Goal: Use online tool/utility

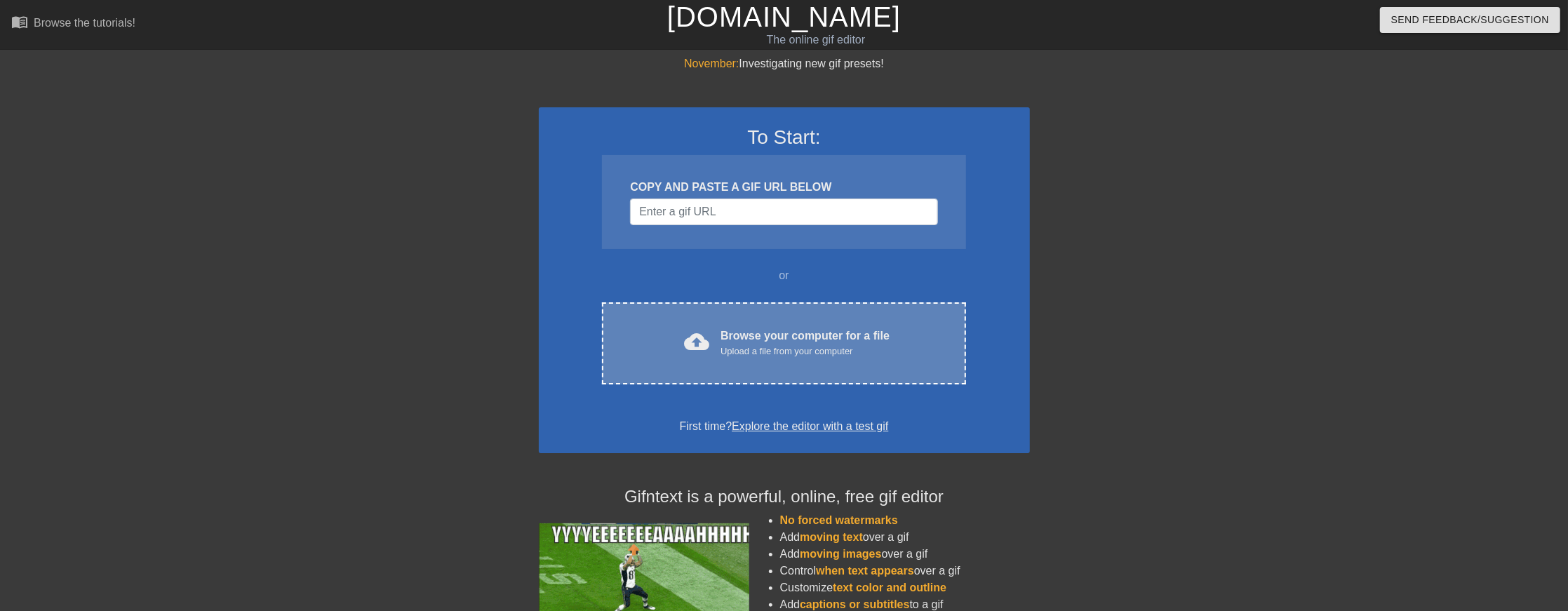
click at [719, 336] on div "cloud_upload Browse your computer for a file Upload a file from your computer" at bounding box center [783, 343] width 304 height 32
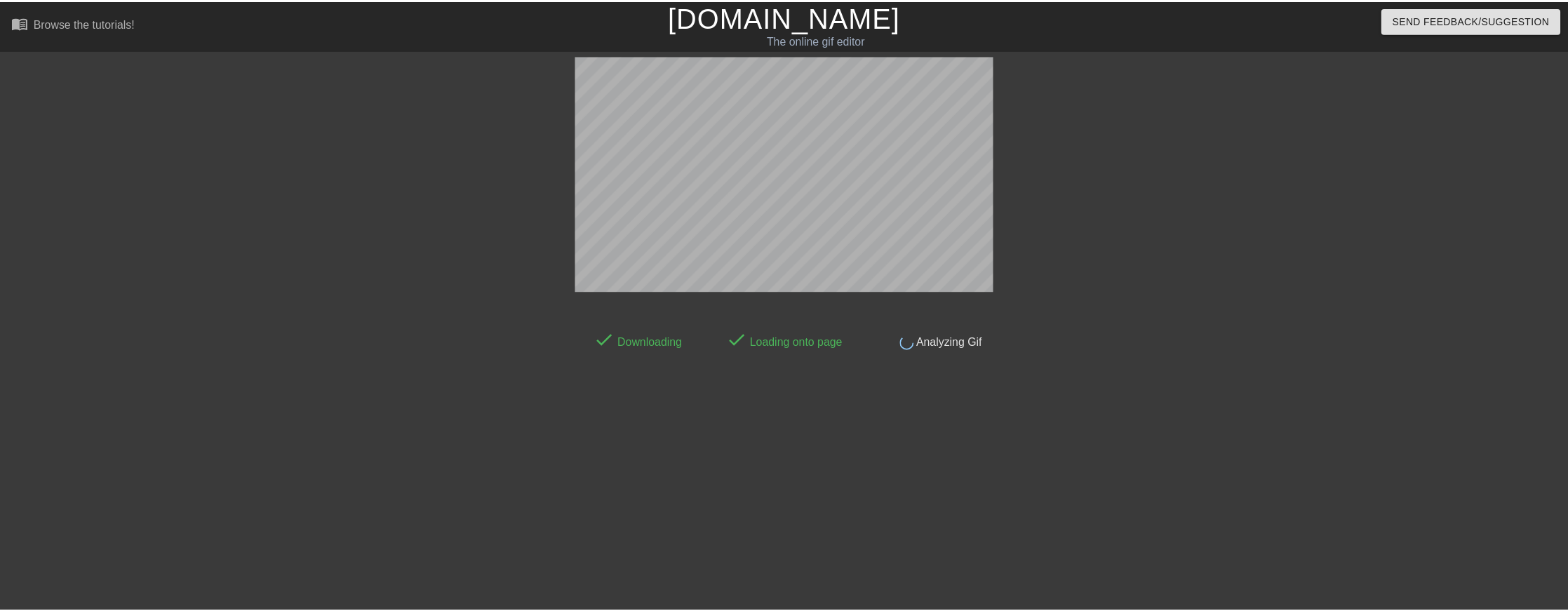
scroll to position [24, 0]
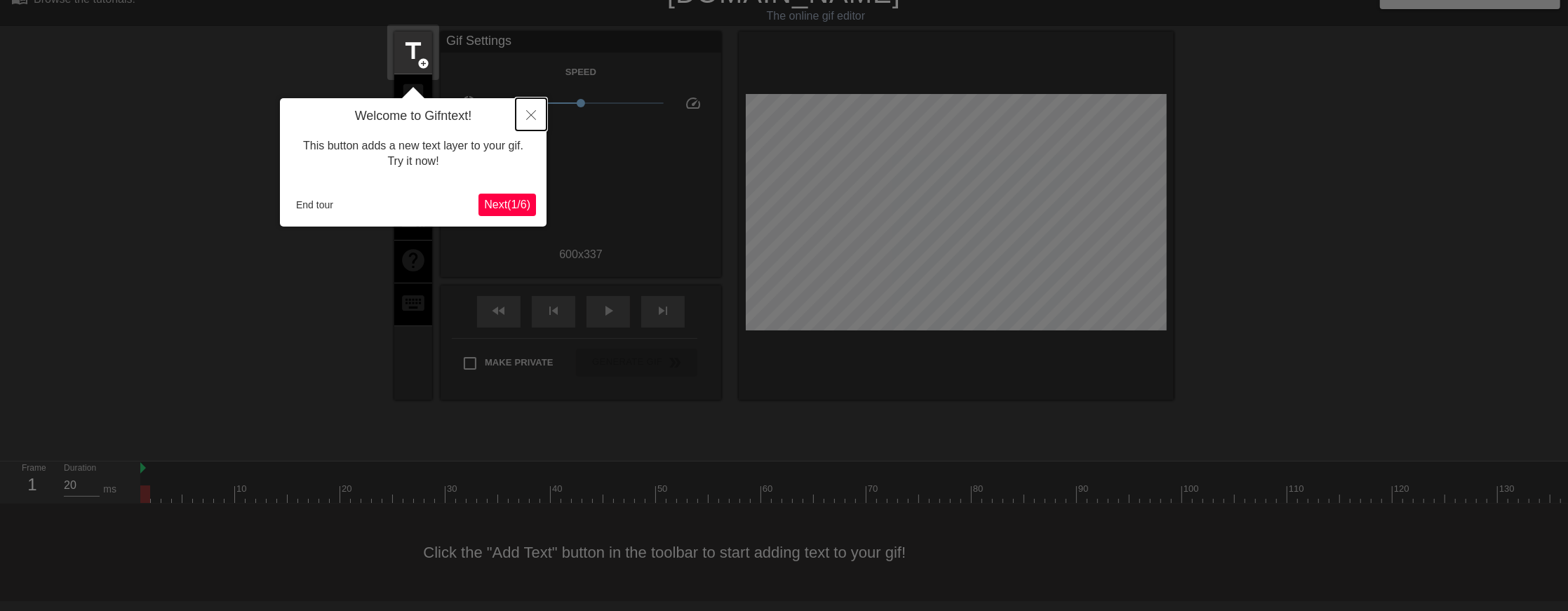
click at [529, 117] on icon "Close" at bounding box center [530, 114] width 10 height 10
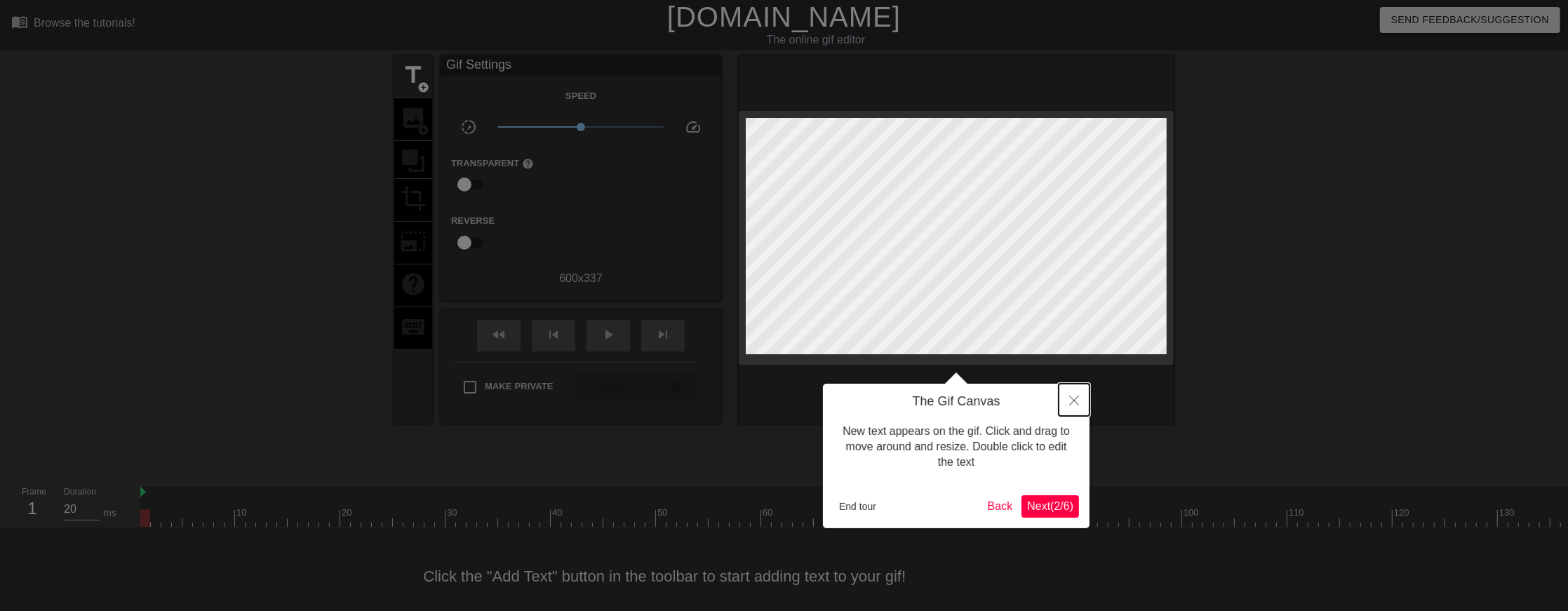
click at [1068, 404] on button "Close" at bounding box center [1074, 400] width 31 height 33
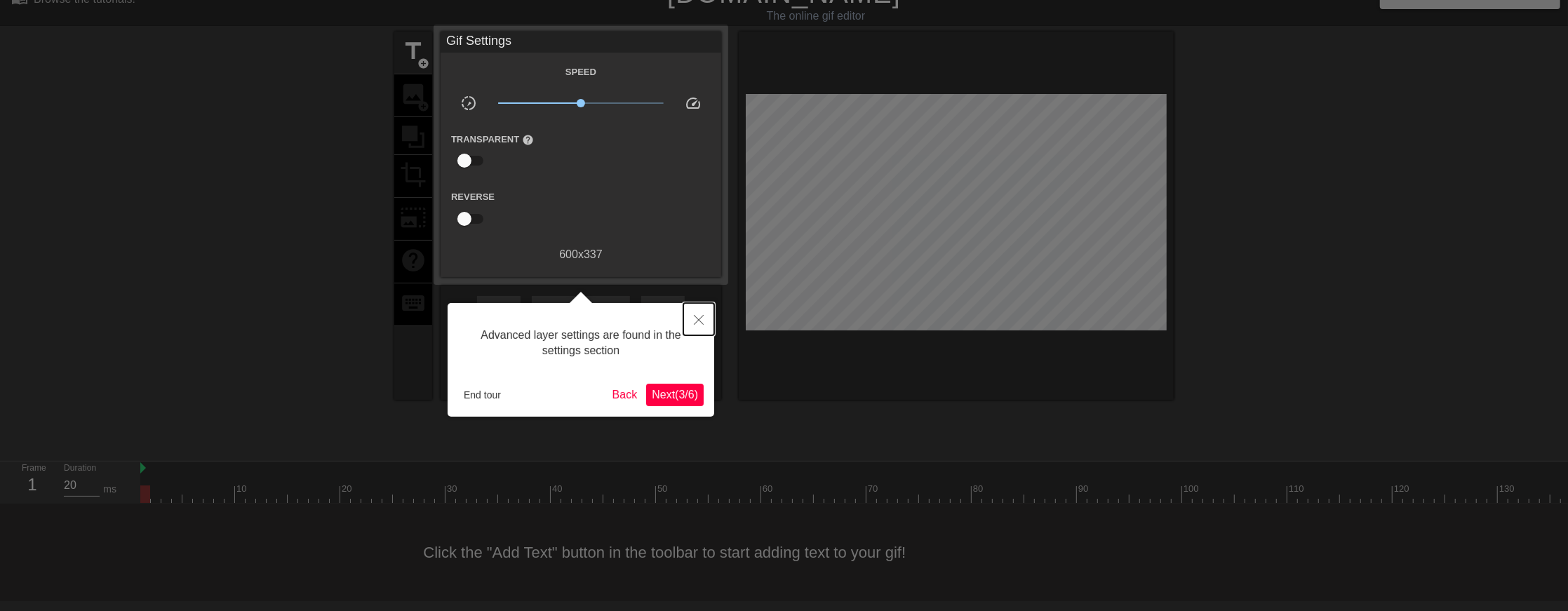
click at [700, 321] on icon "Close" at bounding box center [698, 320] width 10 height 10
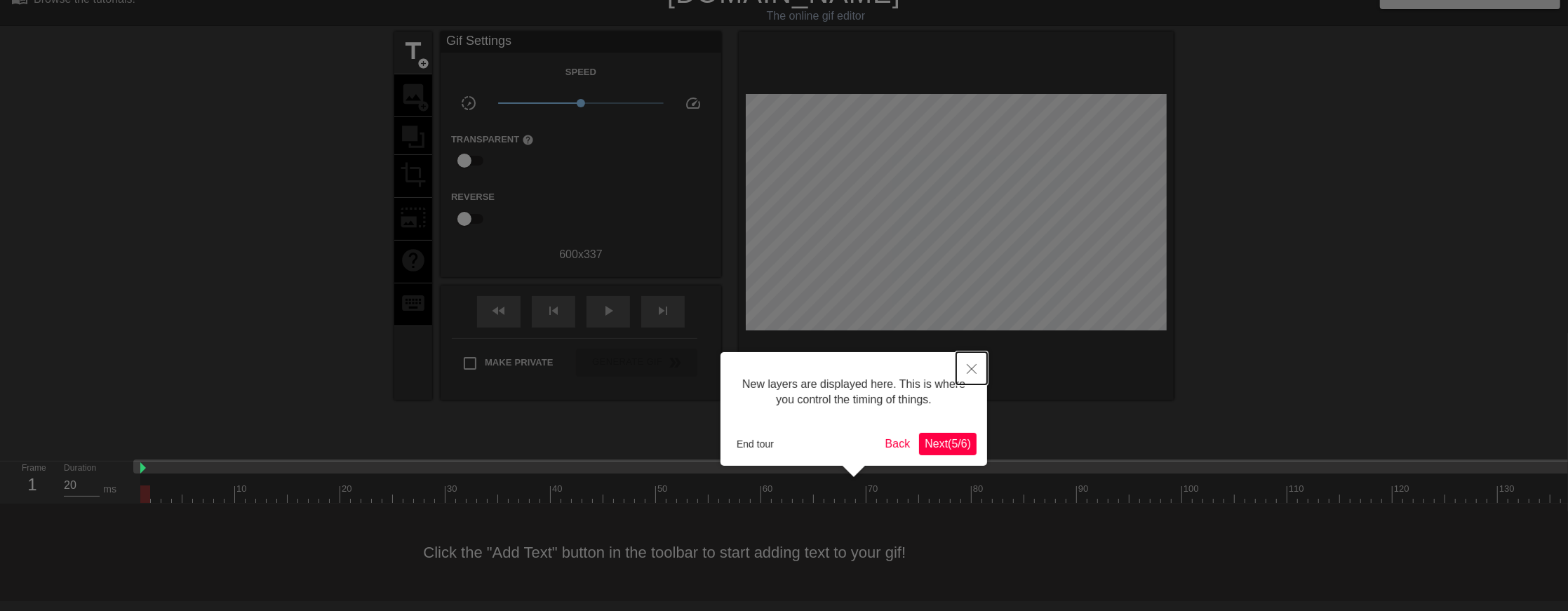
click at [981, 369] on button "Close" at bounding box center [972, 369] width 31 height 33
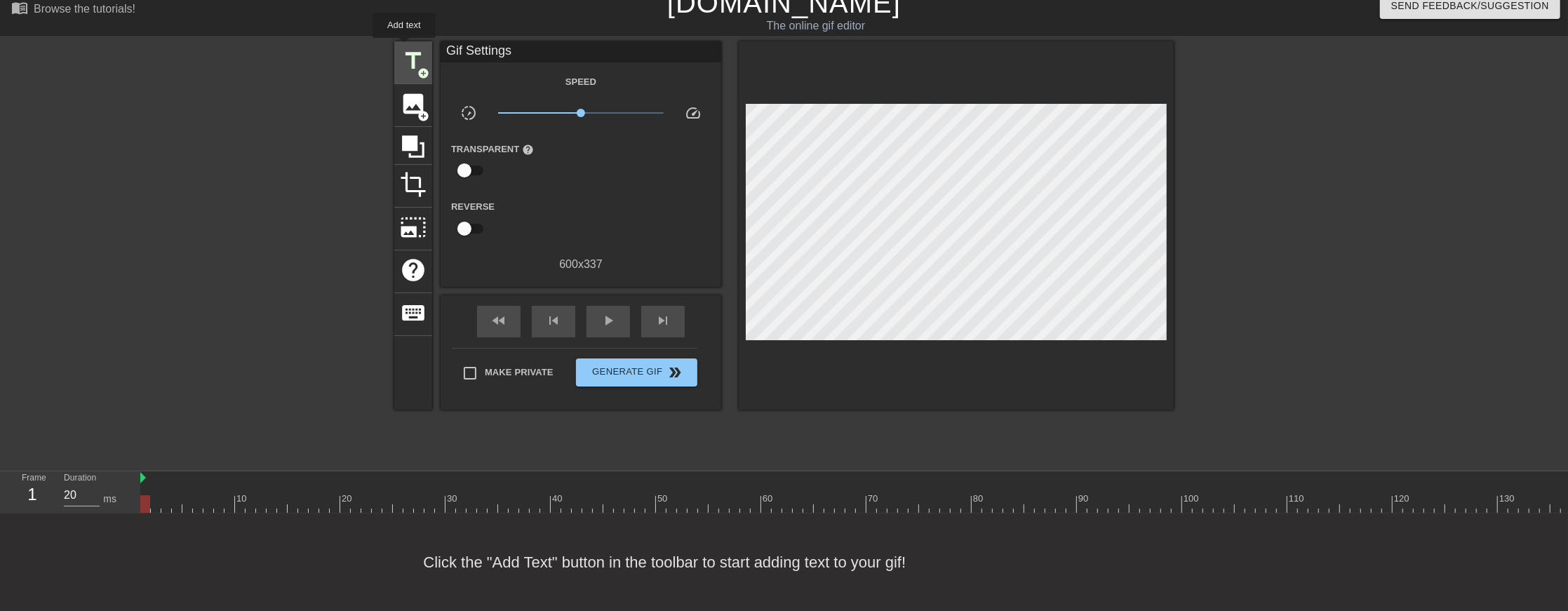
click at [404, 47] on span "title" at bounding box center [413, 61] width 27 height 27
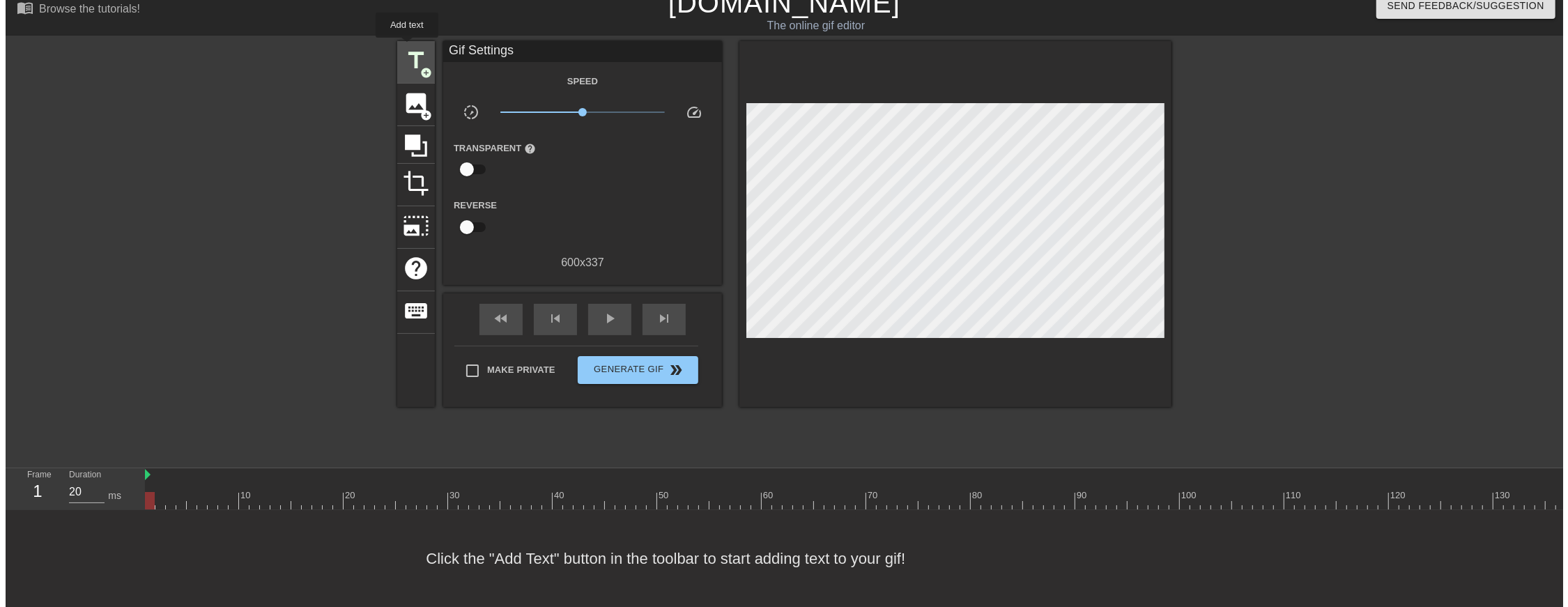
scroll to position [0, 0]
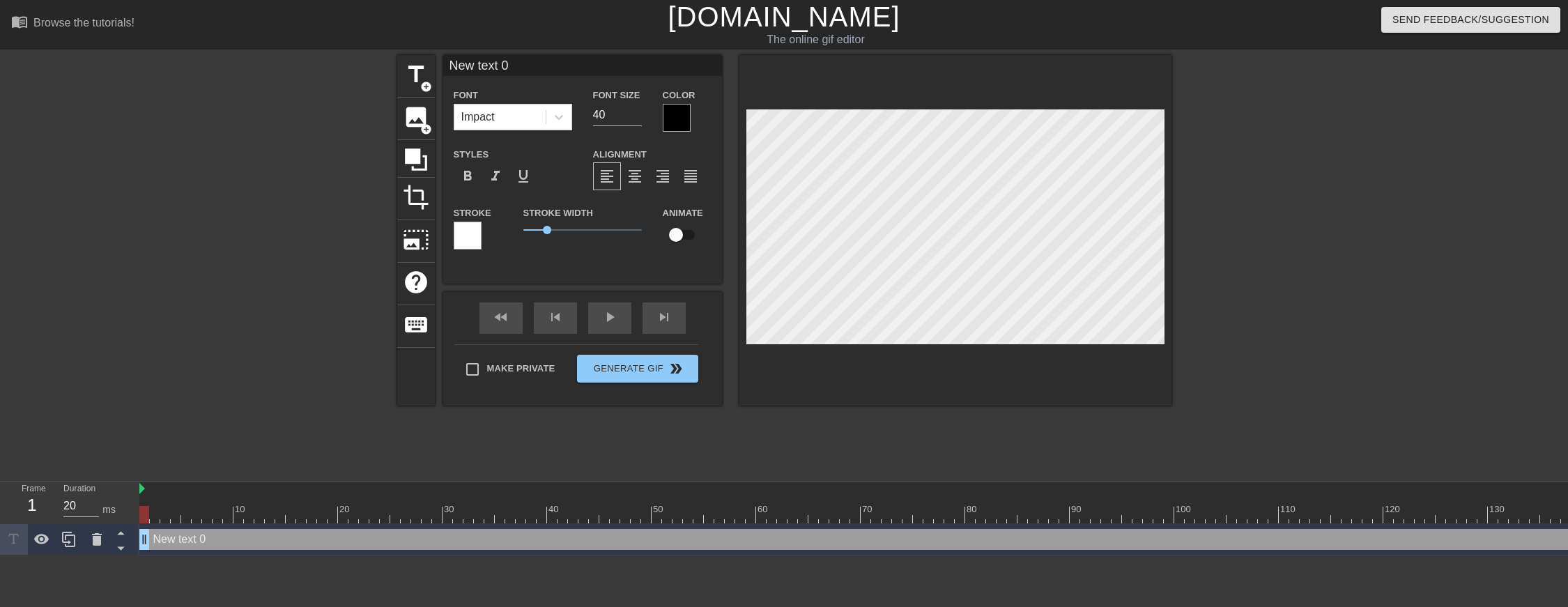
drag, startPoint x: 683, startPoint y: 124, endPoint x: 665, endPoint y: 124, distance: 18.0
click at [665, 124] on div at bounding box center [676, 118] width 28 height 28
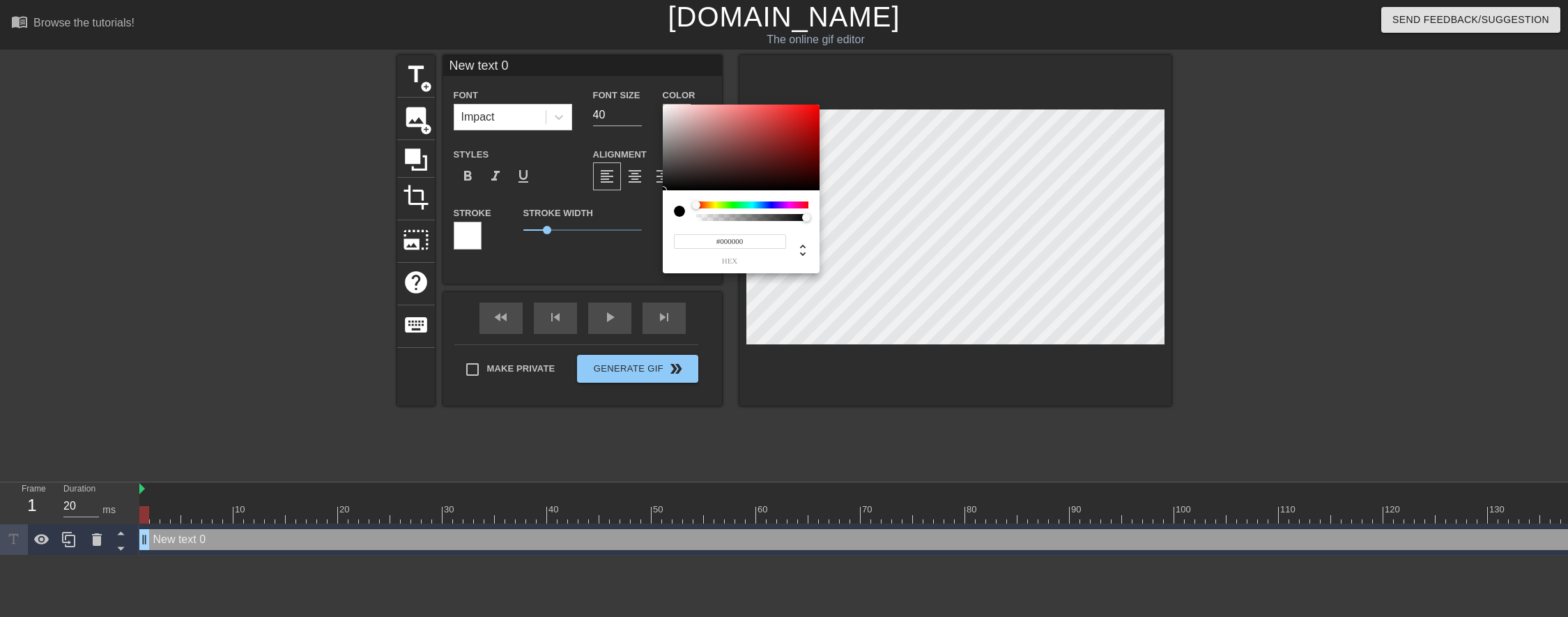
drag, startPoint x: 752, startPoint y: 245, endPoint x: 701, endPoint y: 258, distance: 52.6
click at [701, 258] on div "#000000 hex" at bounding box center [730, 248] width 112 height 32
type input "#FFFFFFFFFF"
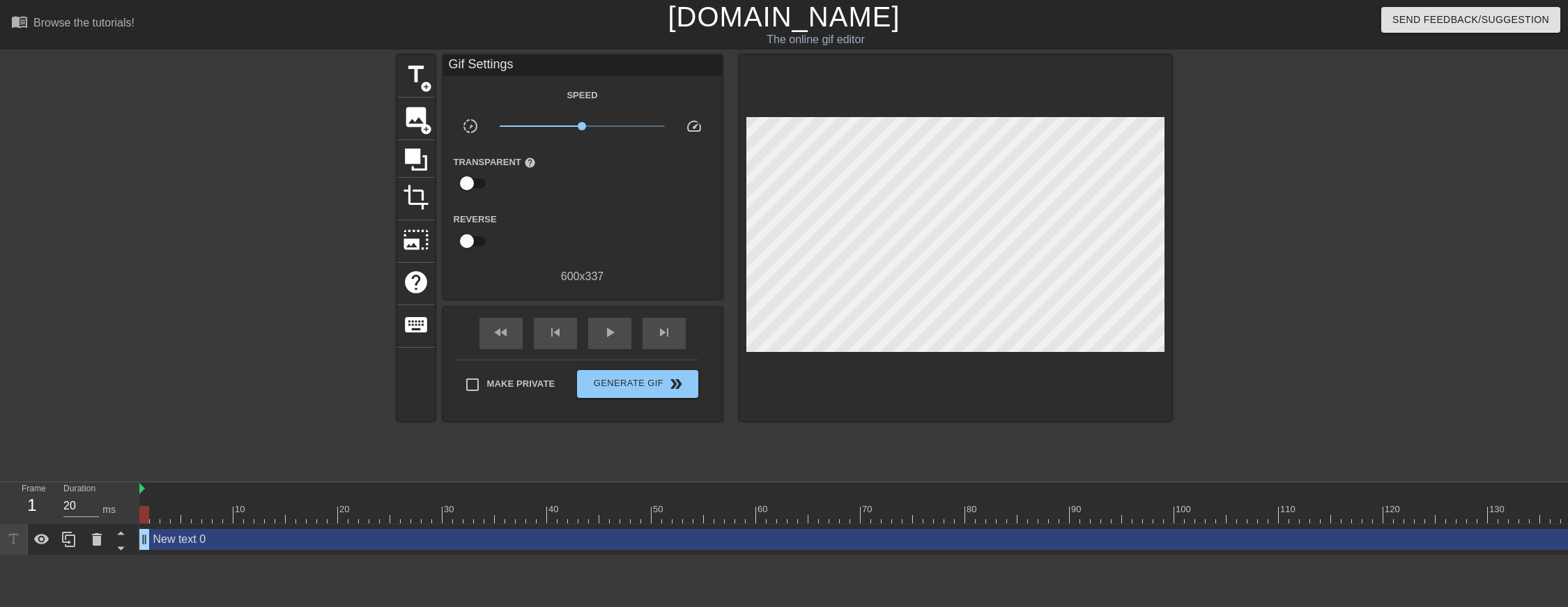
drag, startPoint x: 1176, startPoint y: 33, endPoint x: 736, endPoint y: 6, distance: 440.8
click at [736, 6] on link "[DOMAIN_NAME]" at bounding box center [783, 17] width 232 height 31
